Goal: Information Seeking & Learning: Check status

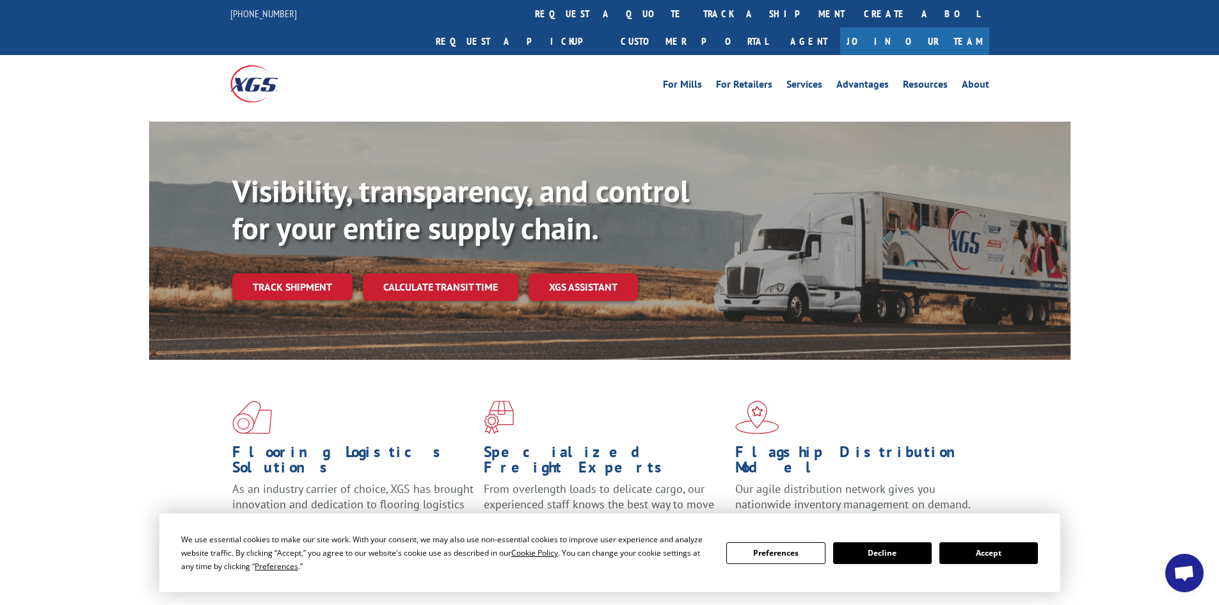
click at [694, 21] on link "track a shipment" at bounding box center [774, 14] width 161 height 28
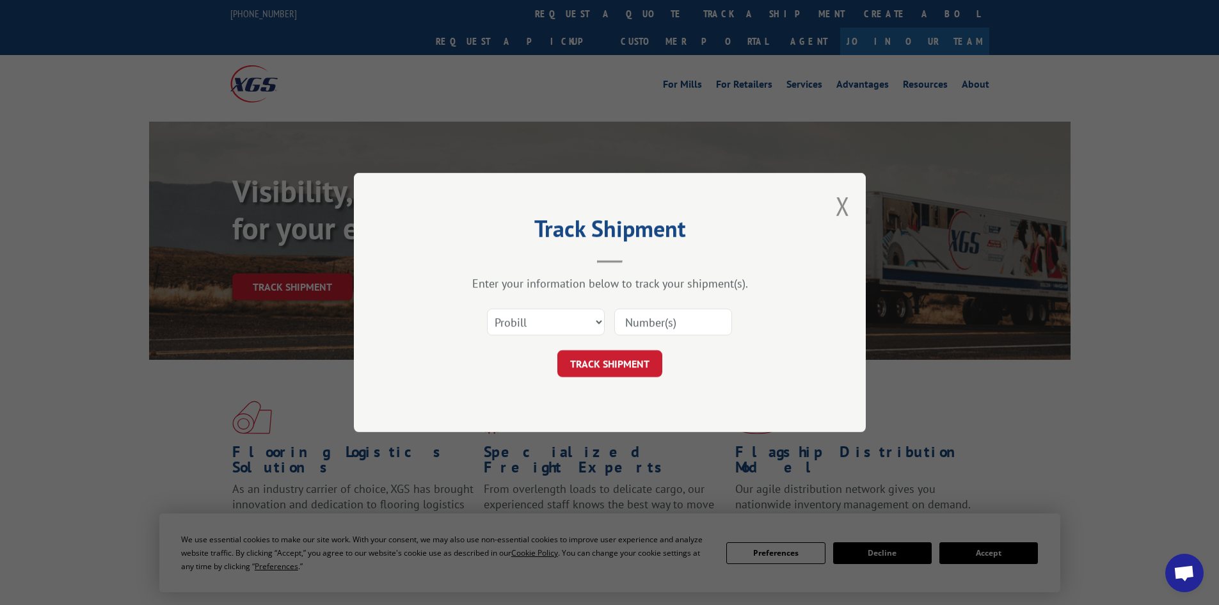
click at [675, 322] on input at bounding box center [673, 321] width 118 height 27
type input "2865546"
click button "TRACK SHIPMENT" at bounding box center [609, 363] width 105 height 27
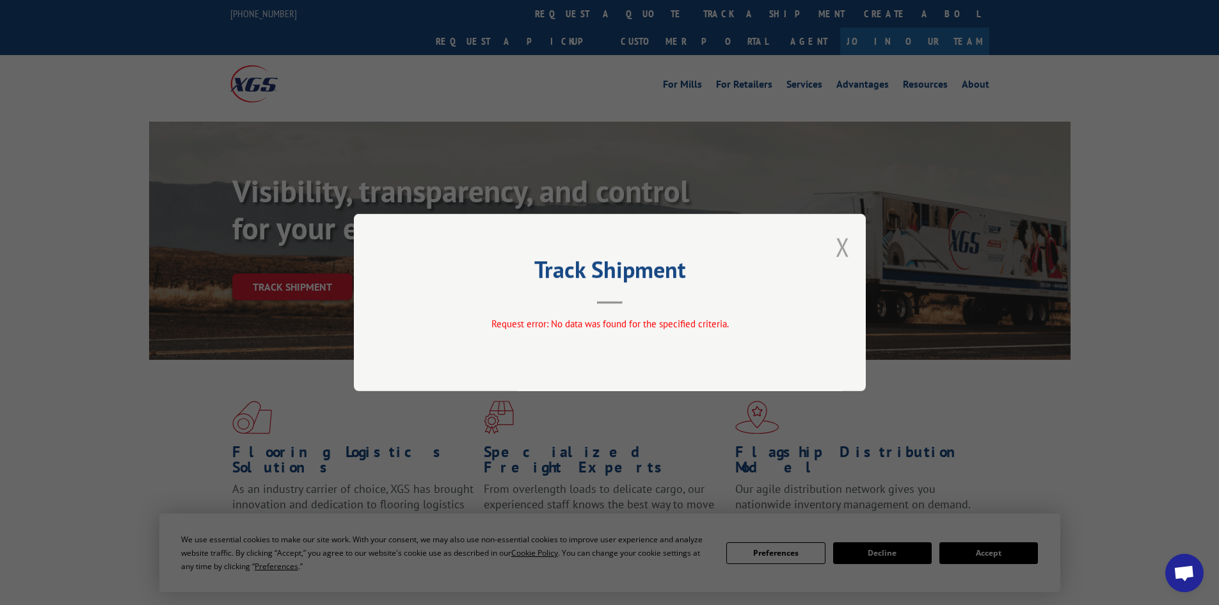
click at [842, 243] on button "Close modal" at bounding box center [843, 247] width 14 height 34
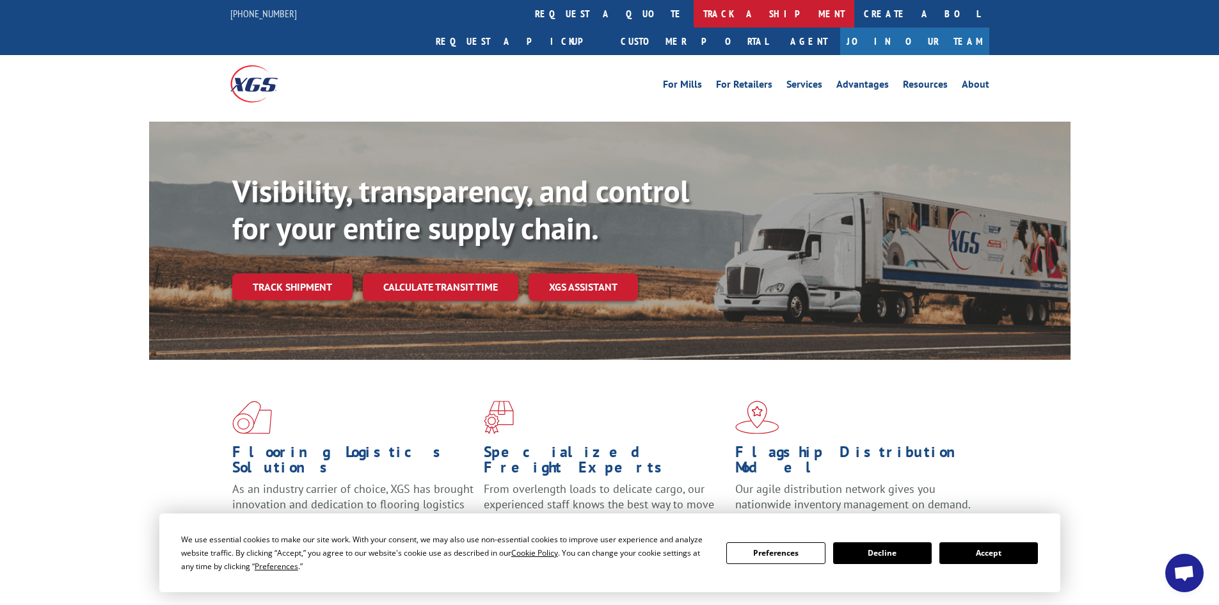
click at [694, 11] on link "track a shipment" at bounding box center [774, 14] width 161 height 28
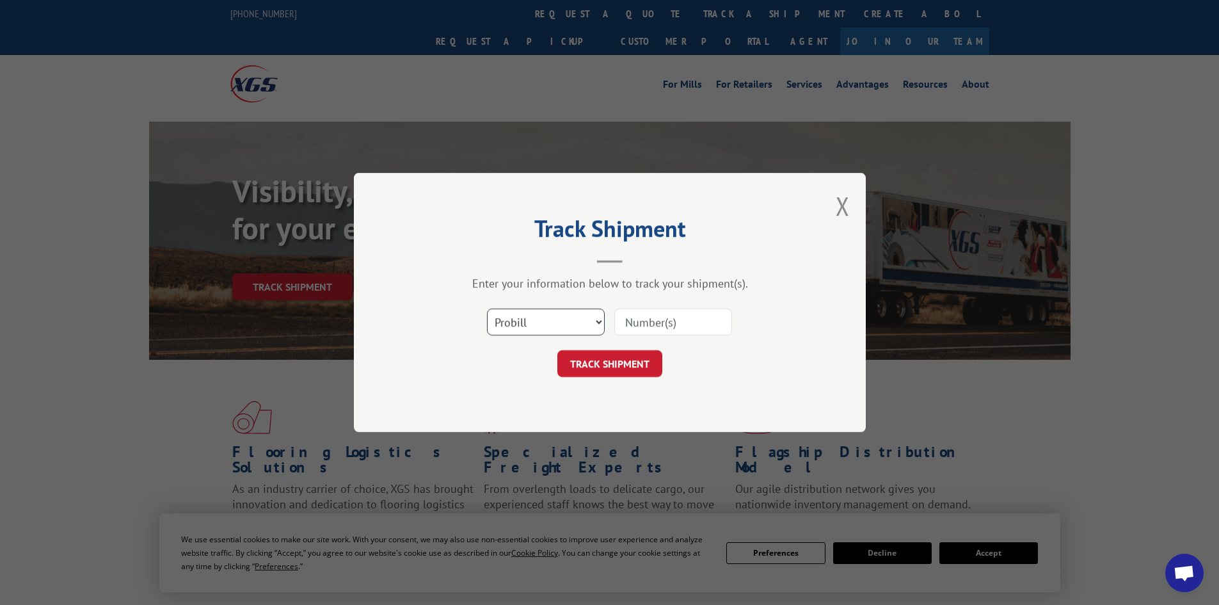
drag, startPoint x: 561, startPoint y: 323, endPoint x: 557, endPoint y: 333, distance: 10.9
click at [561, 323] on select "Select category... Probill BOL PO" at bounding box center [546, 321] width 118 height 27
select select "bol"
click at [487, 308] on select "Select category... Probill BOL PO" at bounding box center [546, 321] width 118 height 27
click at [650, 324] on input at bounding box center [673, 321] width 118 height 27
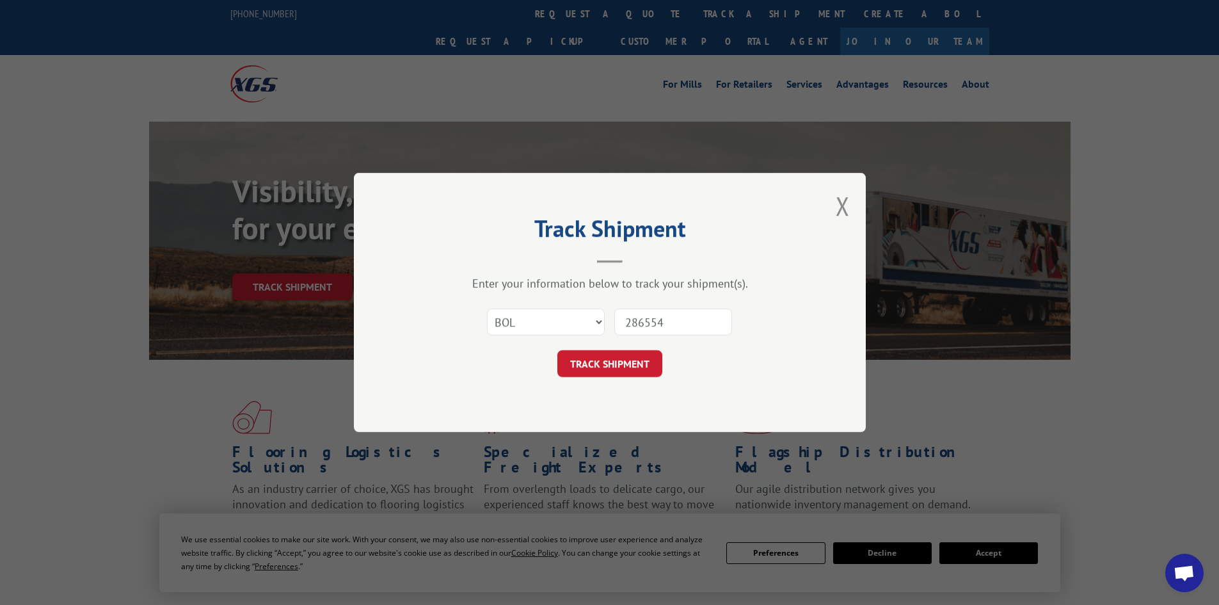
type input "2865546"
click button "TRACK SHIPMENT" at bounding box center [609, 363] width 105 height 27
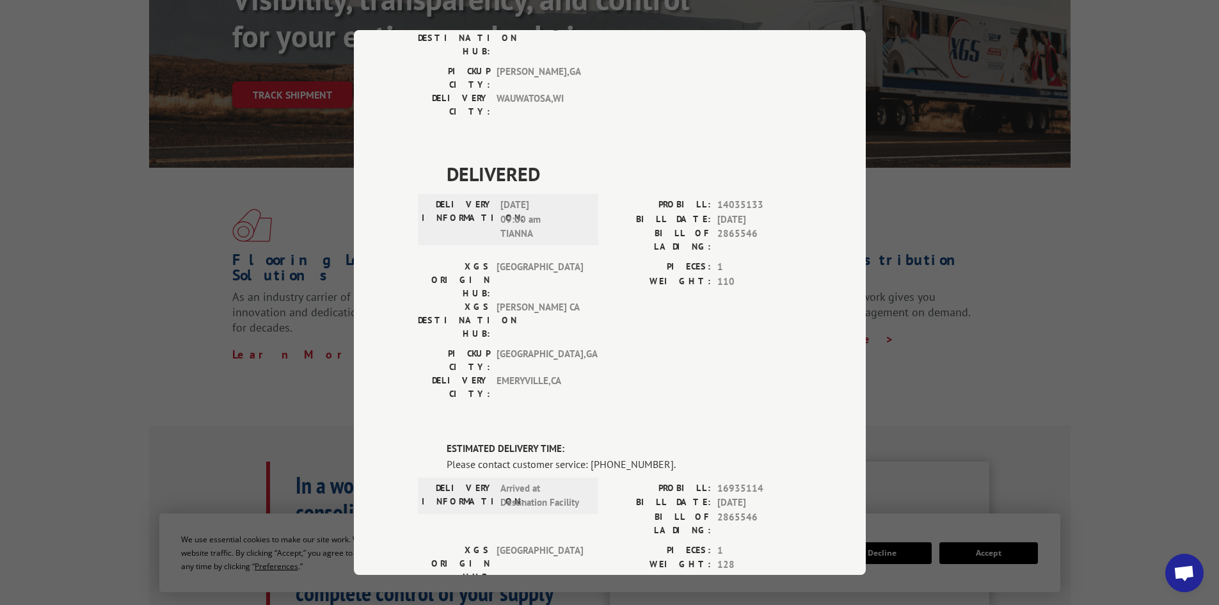
scroll to position [320, 0]
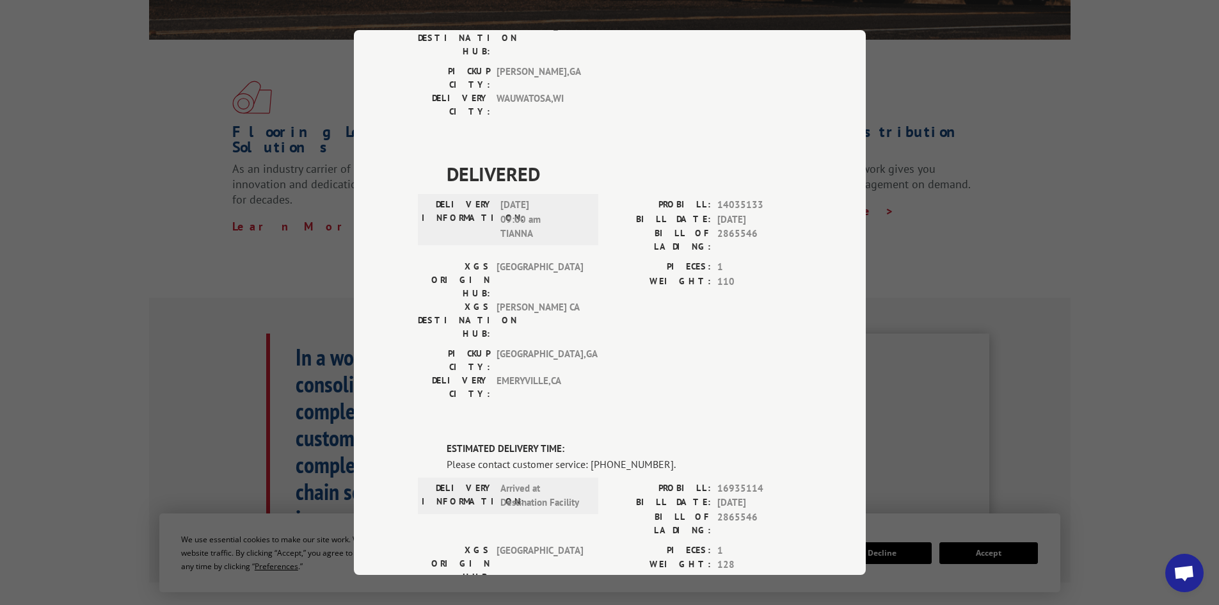
click at [1060, 362] on div "Track Shipment DELIVERED DELIVERY INFORMATION: [DATE] 05:00 pm WILL CALL PROBIL…" at bounding box center [609, 302] width 1219 height 605
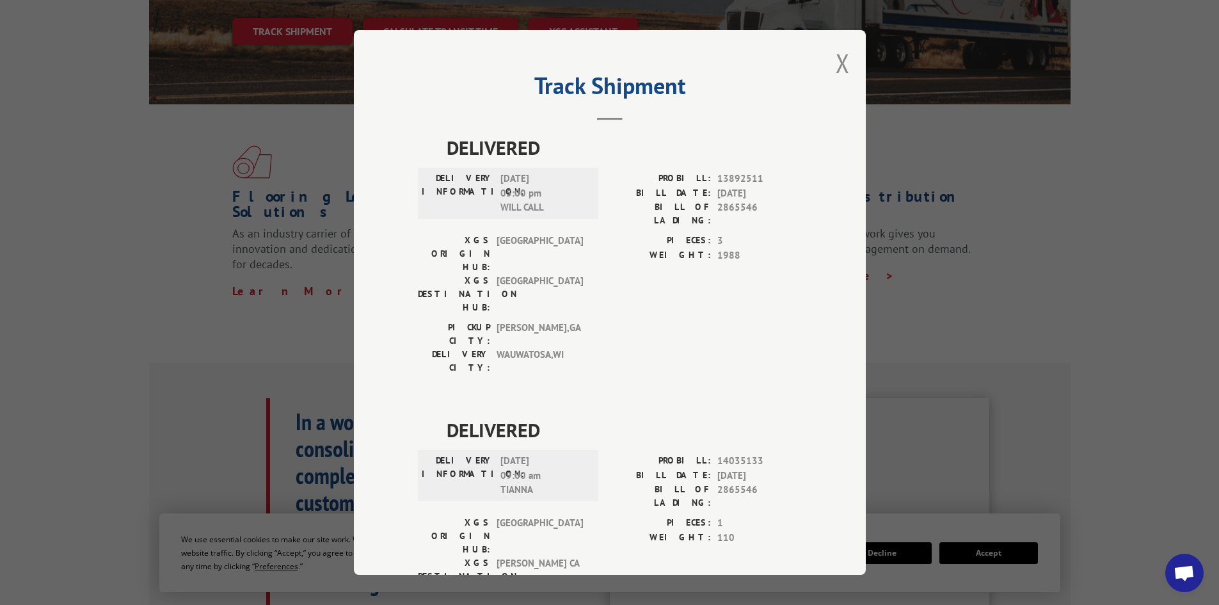
scroll to position [0, 0]
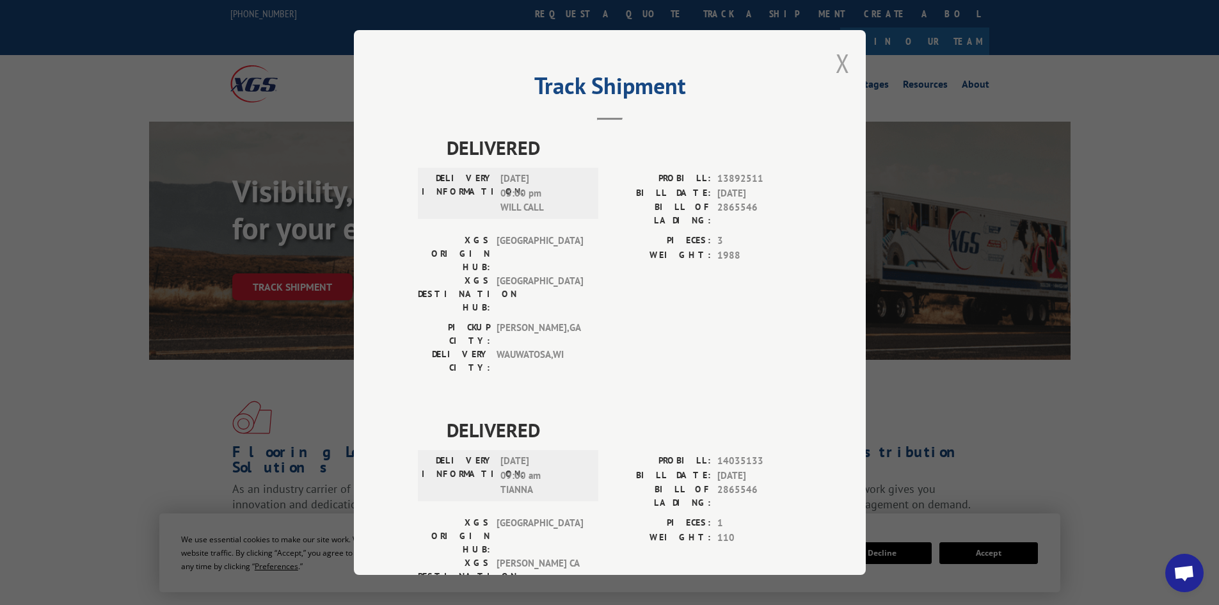
click at [836, 61] on button "Close modal" at bounding box center [843, 63] width 14 height 34
